Goal: Transaction & Acquisition: Purchase product/service

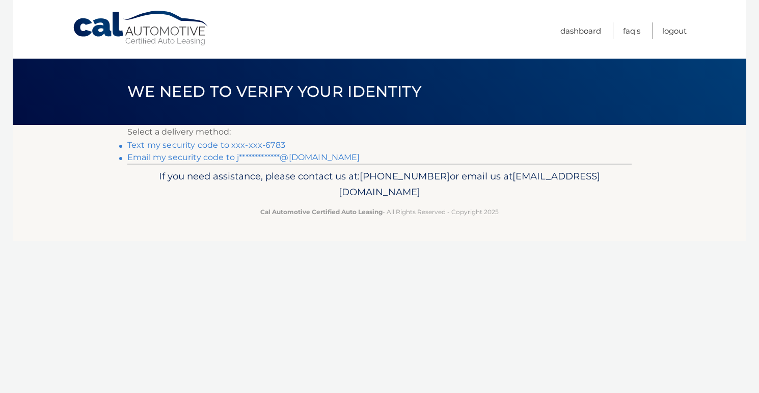
click at [238, 145] on link "Text my security code to xxx-xxx-6783" at bounding box center [206, 145] width 158 height 10
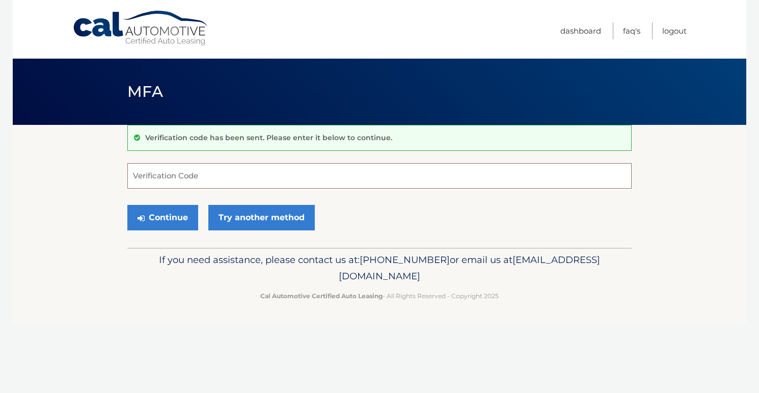
click at [194, 178] on input "Verification Code" at bounding box center [379, 175] width 504 height 25
type input "096918"
click at [161, 221] on button "Continue" at bounding box center [162, 217] width 71 height 25
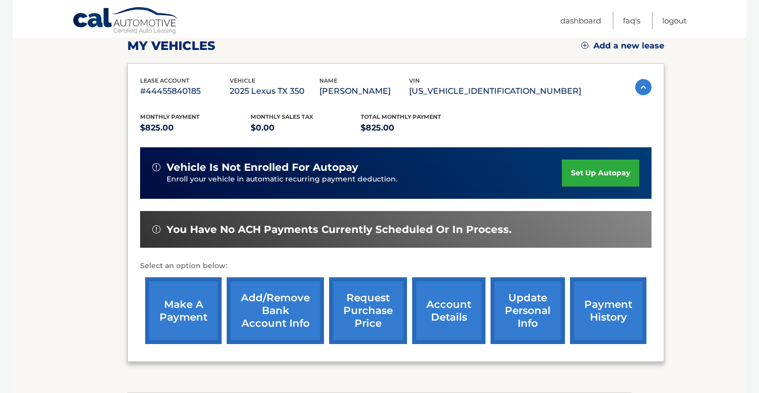
scroll to position [171, 0]
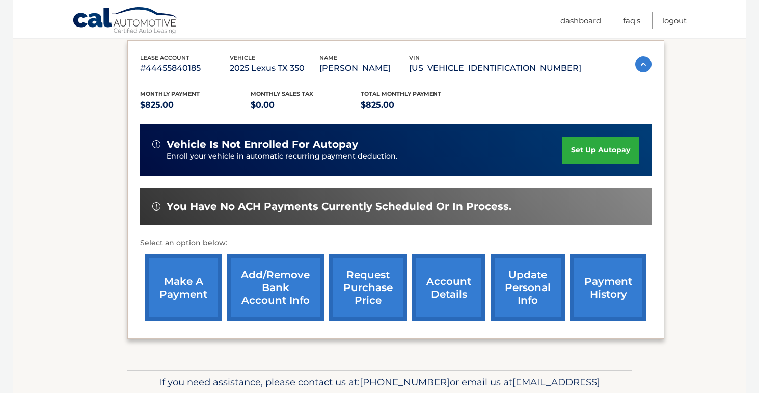
click at [187, 276] on link "make a payment" at bounding box center [183, 287] width 76 height 67
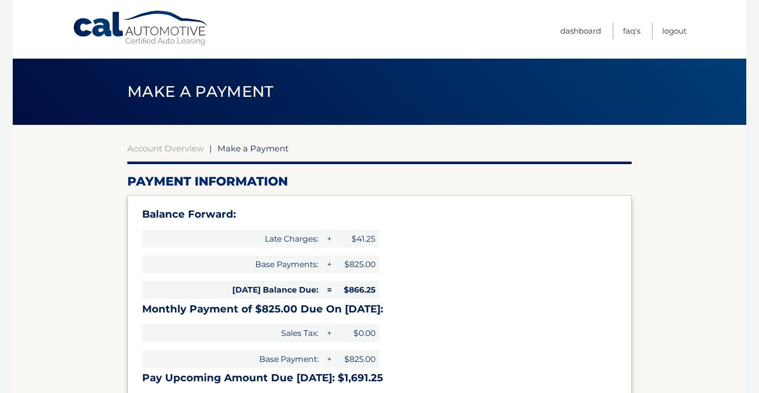
select select "MGE0ODljNjMtNTdiNy00OTQ5LTg0ZTUtOTJjNjlhMmViYWJk"
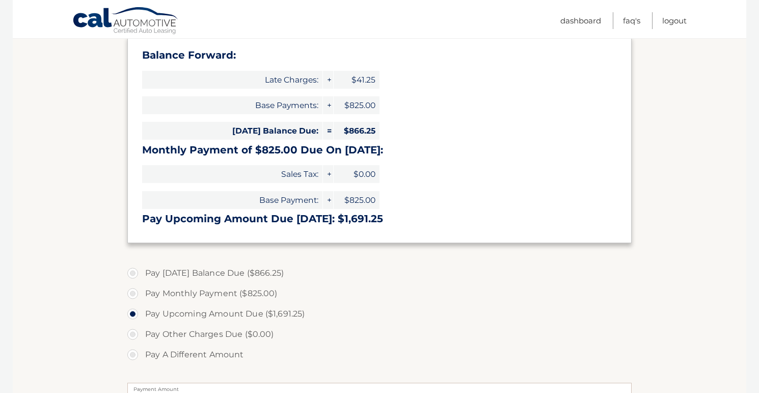
scroll to position [161, 0]
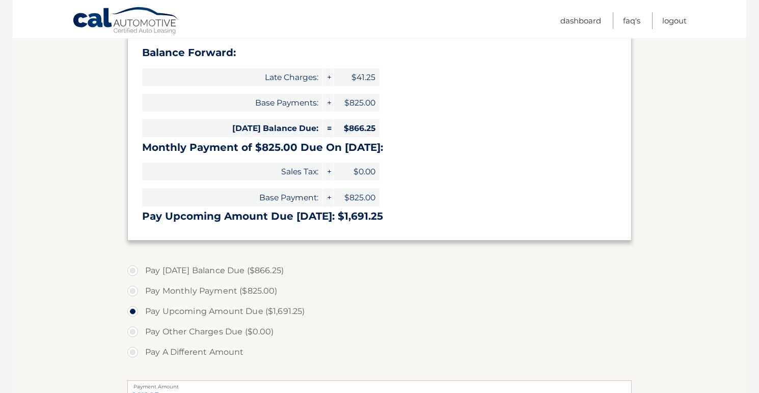
click at [136, 273] on label "Pay [DATE] Balance Due ($866.25)" at bounding box center [379, 270] width 504 height 20
click at [136, 273] on input "Pay [DATE] Balance Due ($866.25)" at bounding box center [136, 268] width 10 height 16
radio input "true"
type input "866.25"
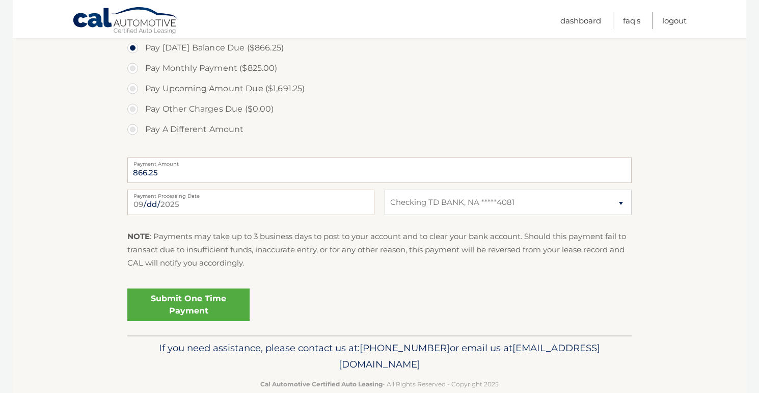
scroll to position [393, 0]
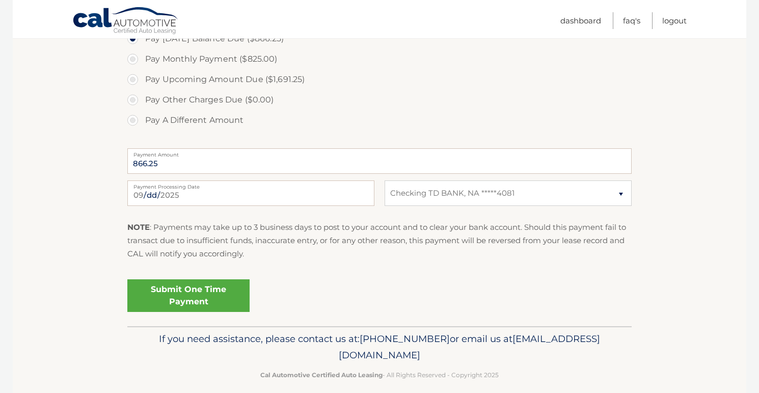
click at [185, 300] on link "Submit One Time Payment" at bounding box center [188, 295] width 122 height 33
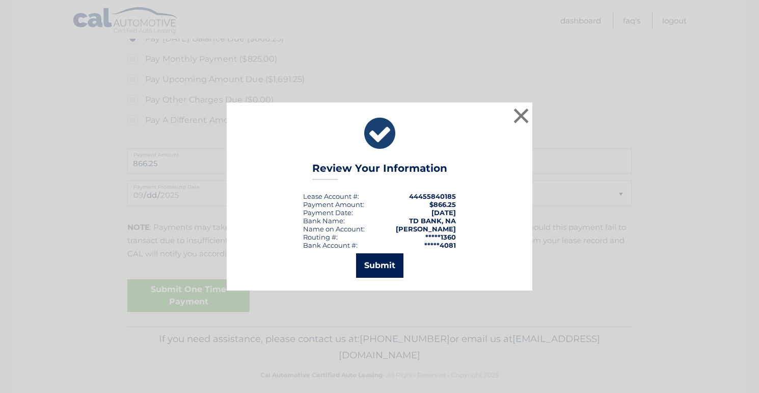
click at [389, 265] on button "Submit" at bounding box center [379, 265] width 47 height 24
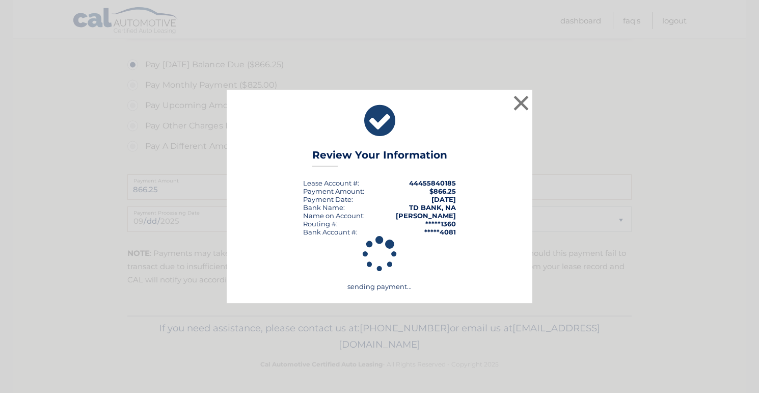
scroll to position [367, 0]
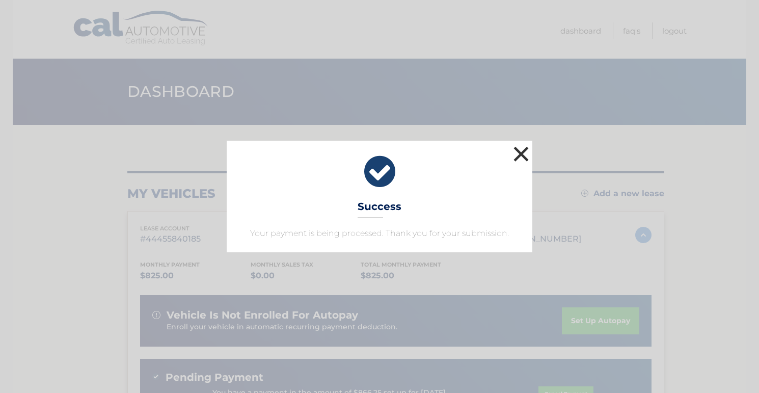
click at [521, 154] on button "×" at bounding box center [521, 154] width 20 height 20
